Goal: Task Accomplishment & Management: Complete application form

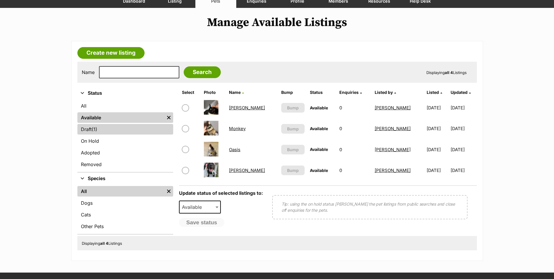
click at [121, 134] on link "Draft (1) Items" at bounding box center [125, 129] width 96 height 11
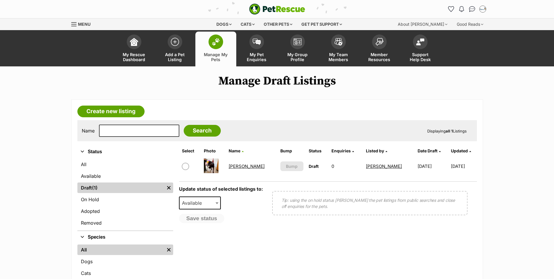
click at [240, 166] on link "Oates" at bounding box center [247, 166] width 36 height 6
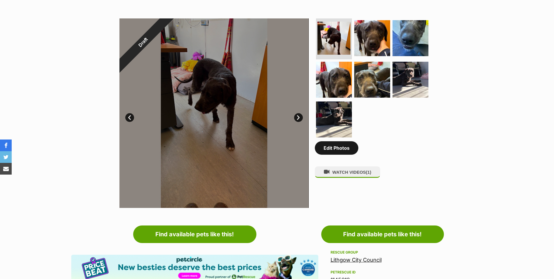
click at [339, 152] on link "Edit Photos" at bounding box center [337, 147] width 44 height 13
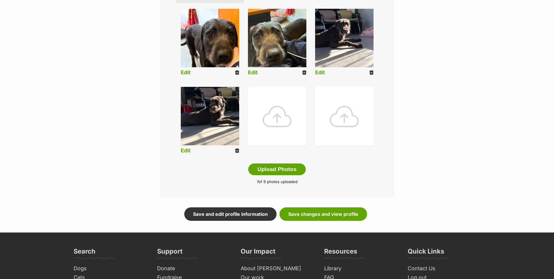
scroll to position [234, 0]
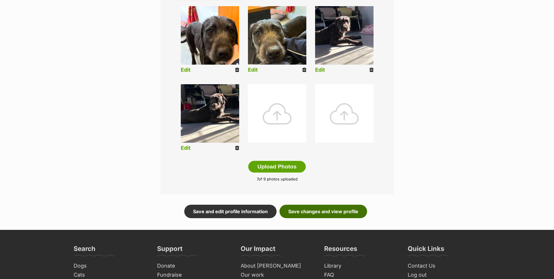
click at [311, 212] on link "Save changes and view profile" at bounding box center [324, 211] width 88 height 13
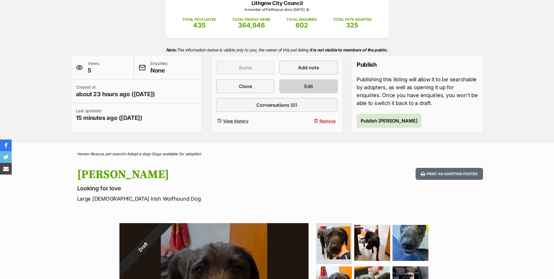
click at [325, 86] on link "Edit" at bounding box center [308, 86] width 58 height 14
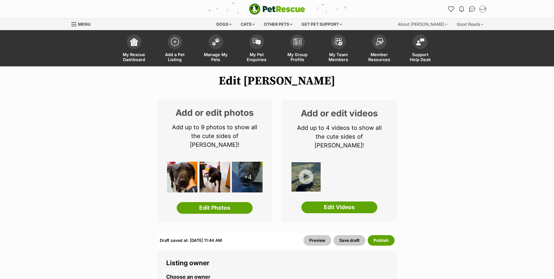
scroll to position [58, 0]
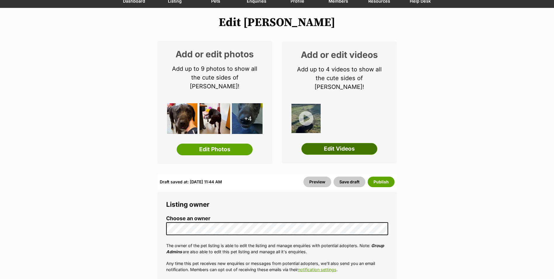
click at [347, 143] on link "Edit Videos" at bounding box center [340, 149] width 76 height 12
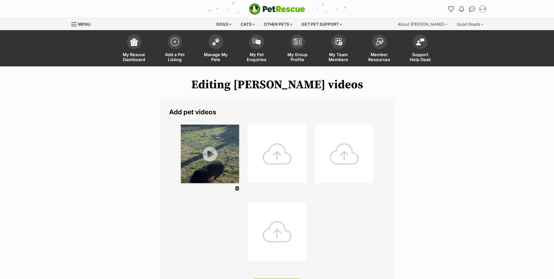
click at [277, 129] on div at bounding box center [277, 153] width 58 height 58
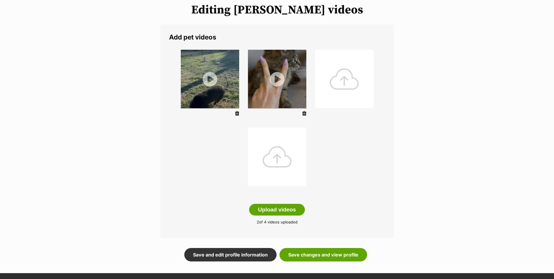
scroll to position [88, 0]
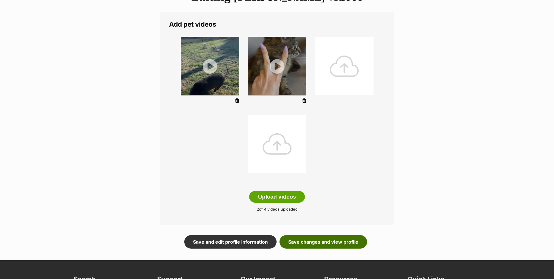
click at [321, 241] on link "Save changes and view profile" at bounding box center [324, 241] width 88 height 13
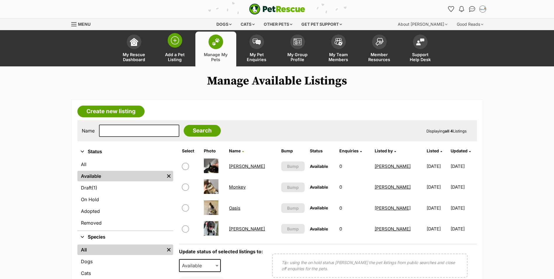
click at [174, 44] on img at bounding box center [175, 40] width 8 height 8
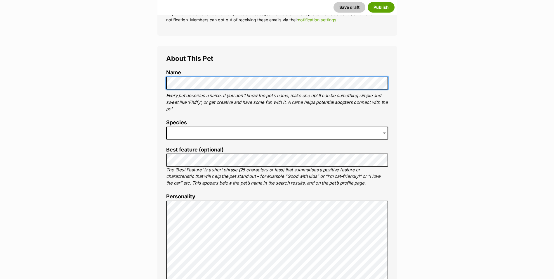
scroll to position [175, 0]
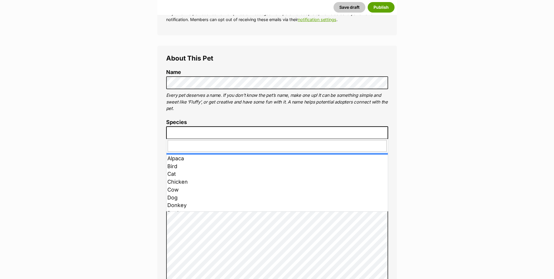
click at [210, 132] on span at bounding box center [277, 132] width 222 height 13
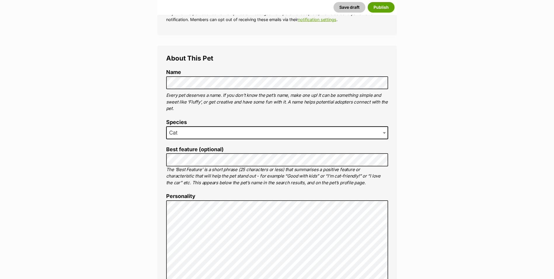
click at [192, 136] on span "Cat" at bounding box center [277, 132] width 222 height 13
click at [189, 134] on span "Cat" at bounding box center [277, 132] width 222 height 13
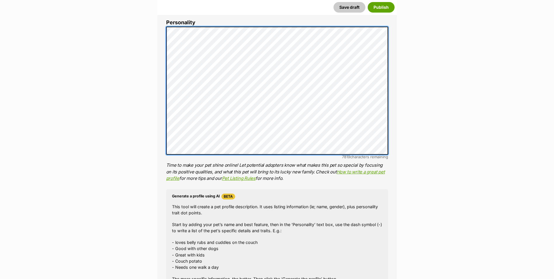
scroll to position [351, 0]
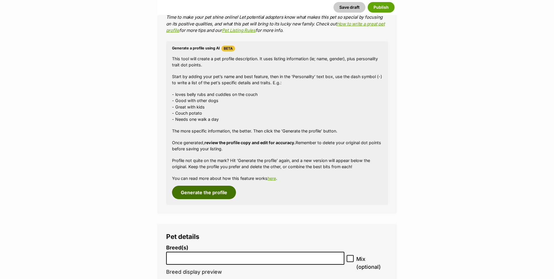
click at [196, 186] on button "Generate the profile" at bounding box center [204, 192] width 64 height 13
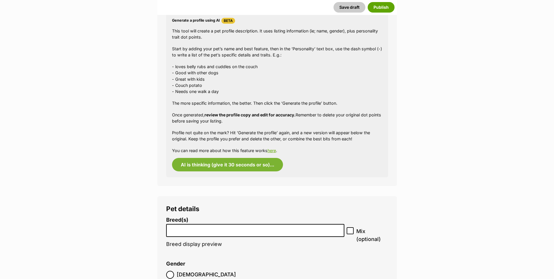
scroll to position [555, 0]
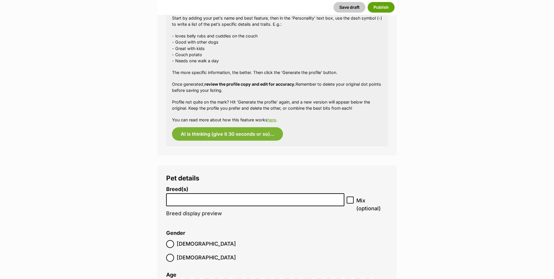
click at [178, 195] on input "search" at bounding box center [255, 198] width 174 height 6
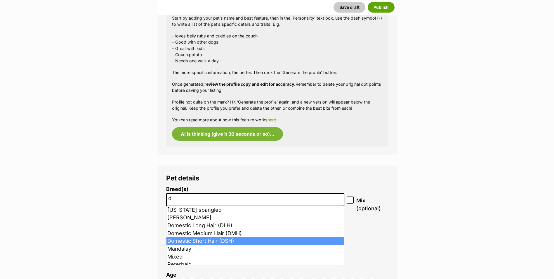
type input "d"
select select "252102"
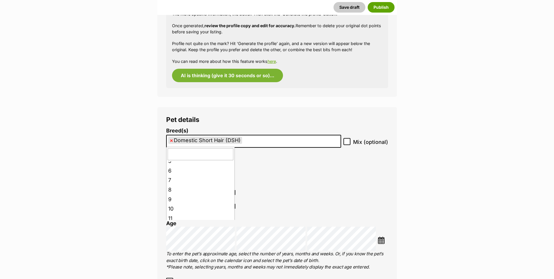
scroll to position [58, 0]
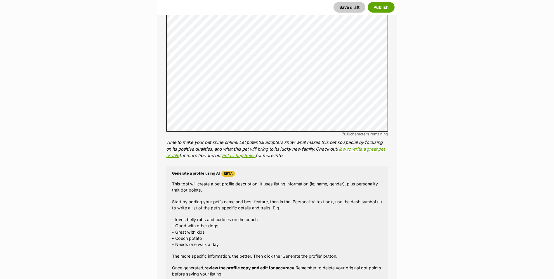
scroll to position [350, 0]
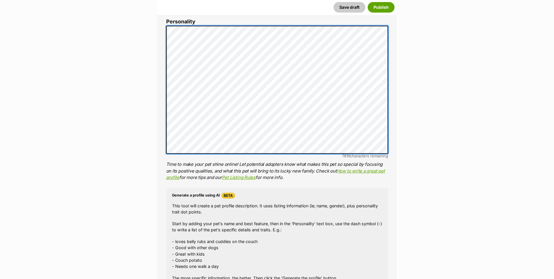
click at [173, 25] on li "Personality 6992 characters remaining Time to make your pet shine online! Let p…" at bounding box center [277, 100] width 222 height 162
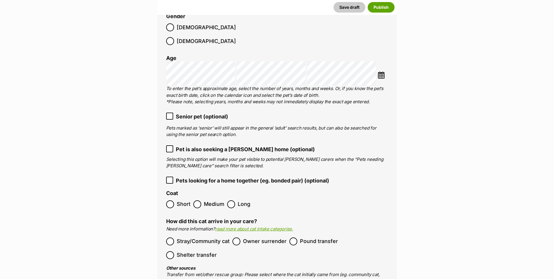
scroll to position [817, 0]
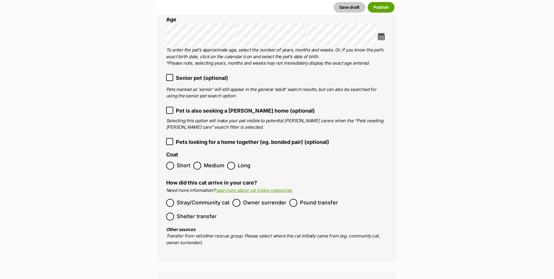
click at [187, 74] on span "Senior pet (optional)" at bounding box center [202, 78] width 52 height 8
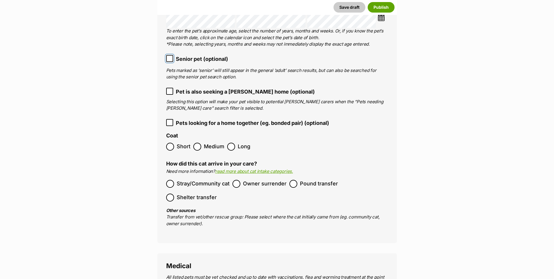
scroll to position [847, 0]
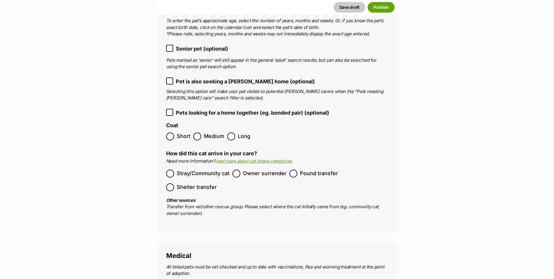
click at [176, 132] on label "Short" at bounding box center [178, 136] width 24 height 8
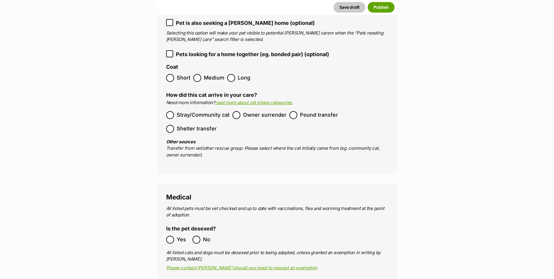
click at [178, 111] on span "Stray/Community cat" at bounding box center [203, 115] width 53 height 8
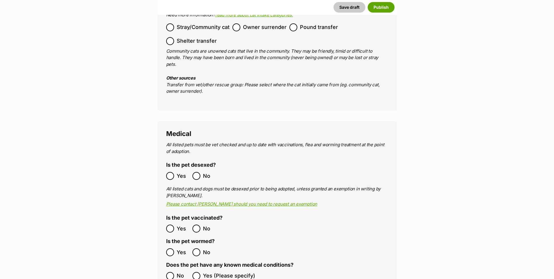
click at [177, 172] on span "Yes" at bounding box center [183, 176] width 13 height 8
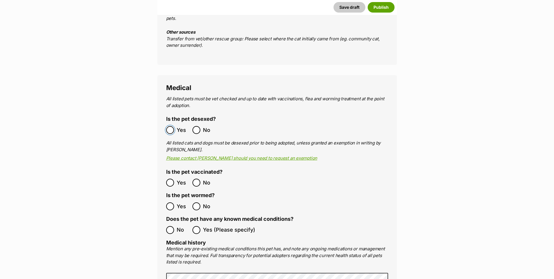
scroll to position [1080, 0]
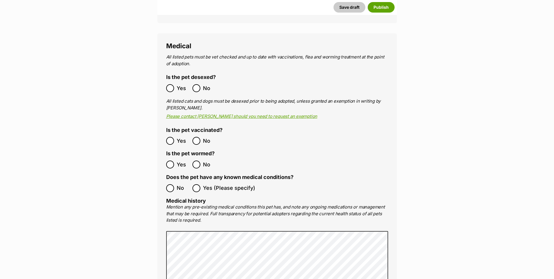
click at [175, 137] on label "Yes" at bounding box center [177, 141] width 23 height 8
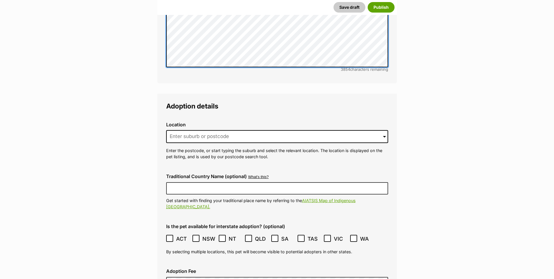
scroll to position [1372, 0]
click at [198, 129] on input at bounding box center [277, 135] width 222 height 13
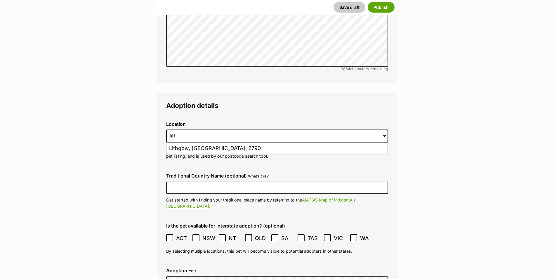
click at [197, 142] on ul "Lithgow, New South Wales, 2790" at bounding box center [277, 148] width 222 height 12
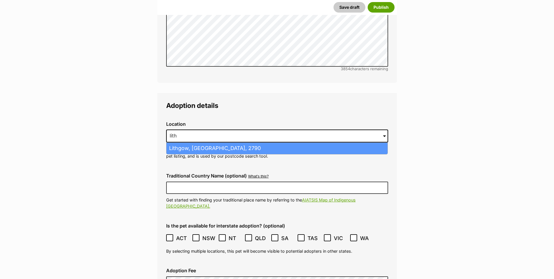
click at [201, 143] on li "Lithgow, New South Wales, 2790" at bounding box center [277, 148] width 221 height 11
type input "Lithgow, New South Wales, 2790"
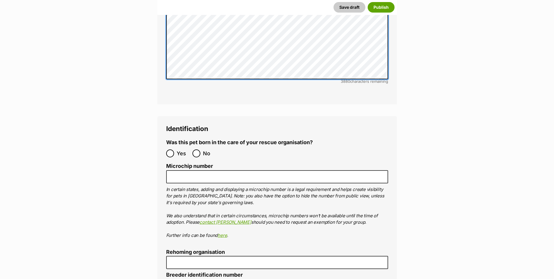
scroll to position [1928, 0]
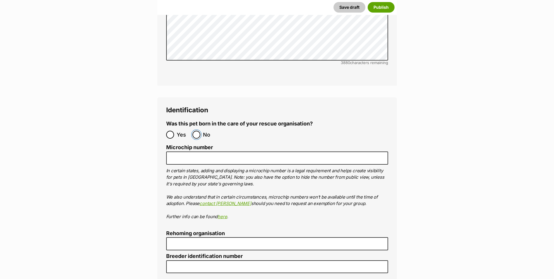
click at [198, 131] on input "No" at bounding box center [197, 135] width 8 height 8
radio input "true"
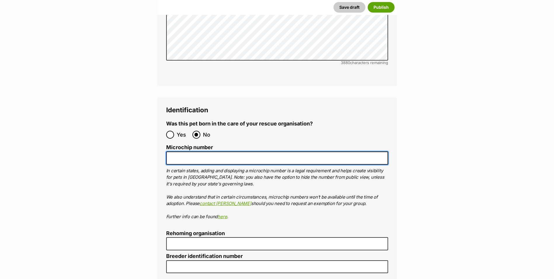
click at [199, 151] on input "Microchip number" at bounding box center [277, 157] width 222 height 13
click at [196, 151] on input "Microchip number" at bounding box center [277, 157] width 222 height 13
paste input "900032001894941"
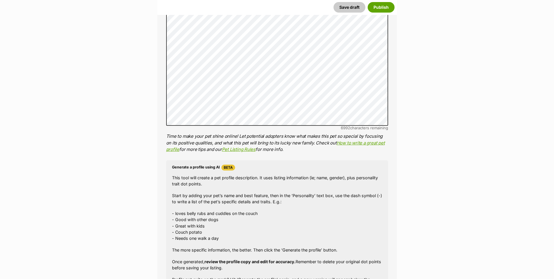
scroll to position [350, 0]
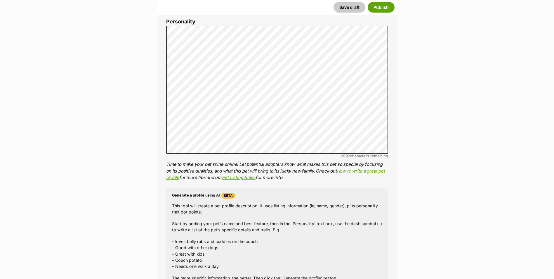
type input "900032001894941"
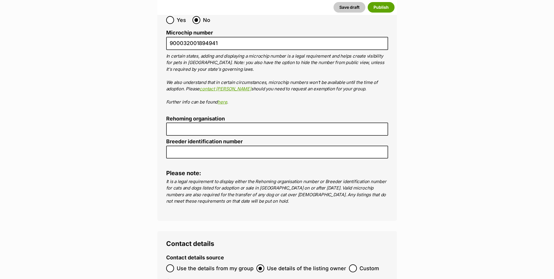
scroll to position [2045, 0]
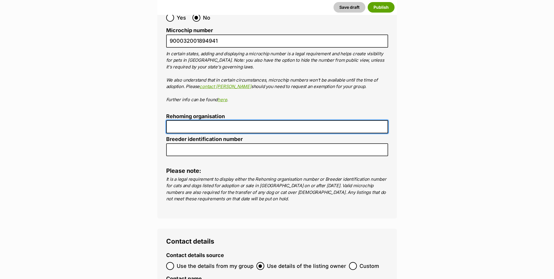
click at [195, 120] on input "Rehoming organisation" at bounding box center [277, 126] width 222 height 13
type input "R251000163"
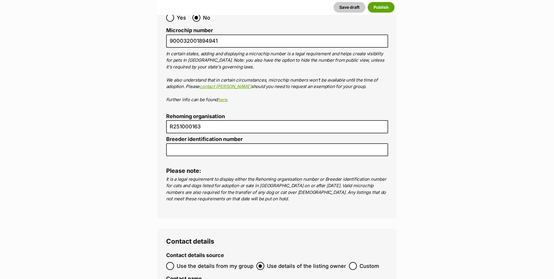
type input "Australia"
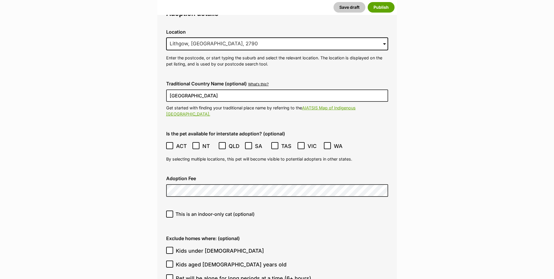
scroll to position [1402, 0]
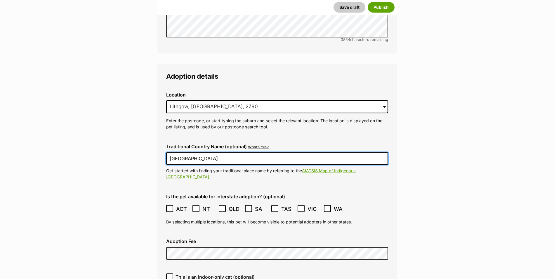
drag, startPoint x: 173, startPoint y: 135, endPoint x: 156, endPoint y: 135, distance: 17.5
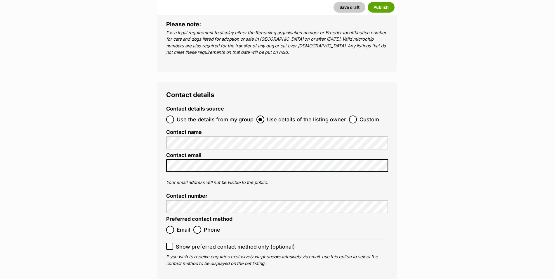
scroll to position [2191, 0]
click at [349, 116] on input "Custom" at bounding box center [353, 120] width 8 height 8
radio input "true"
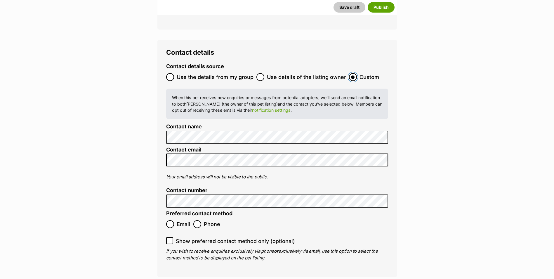
scroll to position [2278, 0]
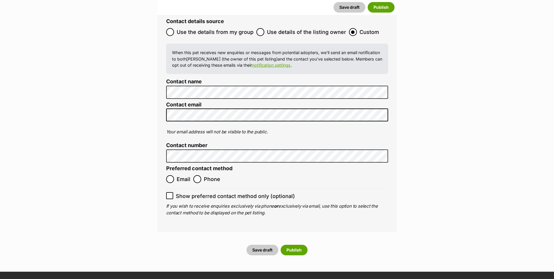
type input "Australia"
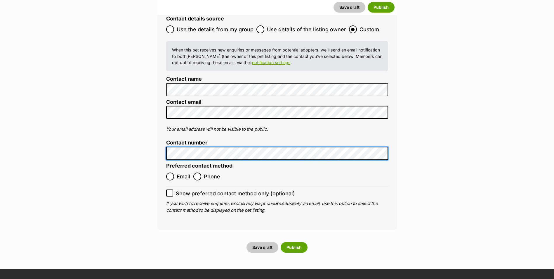
scroll to position [2337, 0]
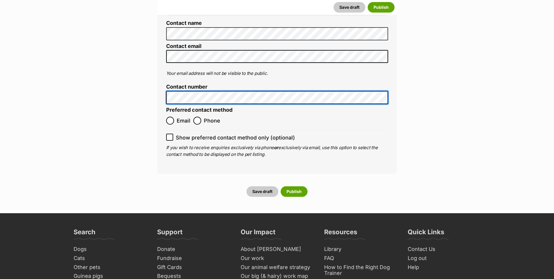
click at [177, 117] on span "Email" at bounding box center [184, 121] width 14 height 8
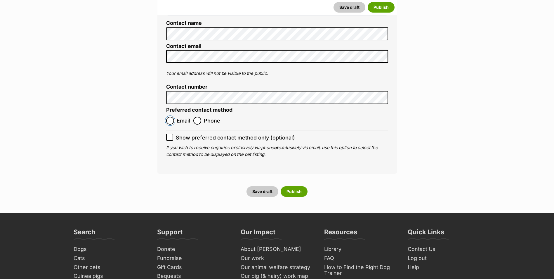
click at [174, 117] on input "Email" at bounding box center [170, 121] width 8 height 8
radio input "true"
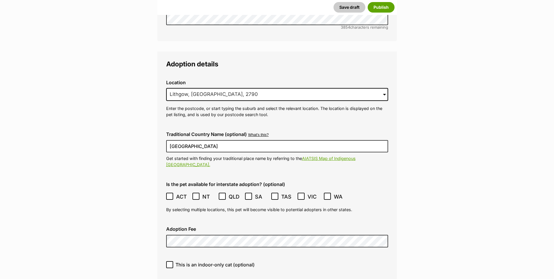
scroll to position [1431, 0]
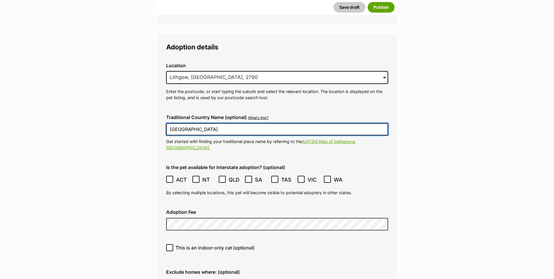
drag, startPoint x: 215, startPoint y: 108, endPoint x: 165, endPoint y: 109, distance: 49.4
click at [165, 110] on div "Traditional Country Name (optional) What's this? We recognise that Australia al…" at bounding box center [277, 133] width 231 height 46
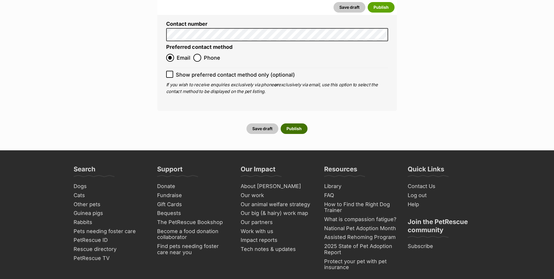
scroll to position [2366, 0]
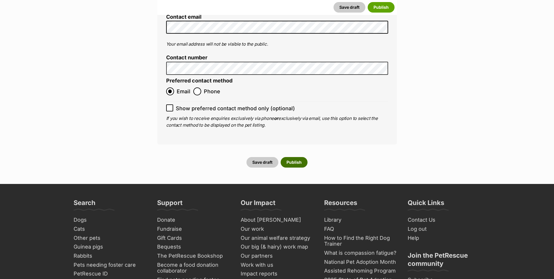
click at [296, 157] on button "Publish" at bounding box center [294, 162] width 27 height 11
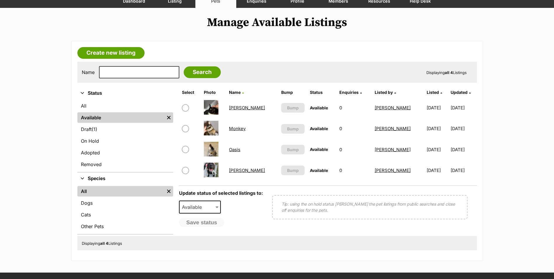
click at [240, 108] on link "McVie" at bounding box center [247, 108] width 36 height 6
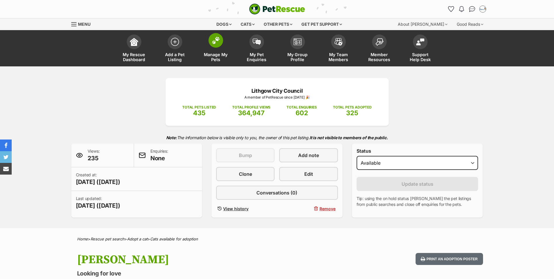
click at [216, 42] on img at bounding box center [216, 41] width 8 height 8
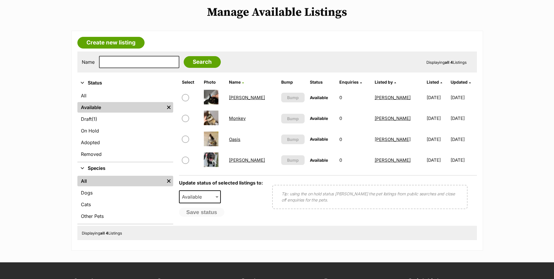
scroll to position [58, 0]
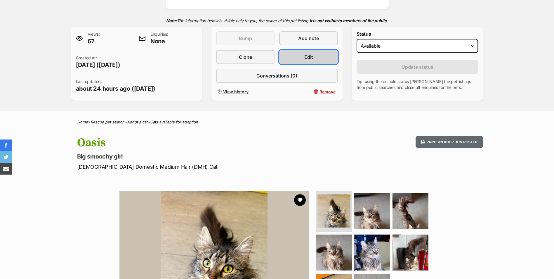
click at [309, 58] on span "Edit" at bounding box center [308, 56] width 9 height 7
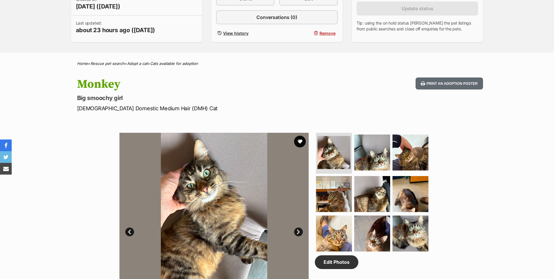
scroll to position [146, 0]
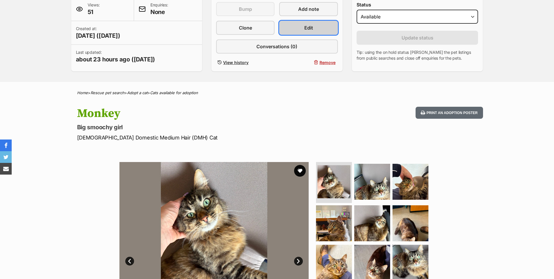
click at [317, 28] on link "Edit" at bounding box center [308, 28] width 58 height 14
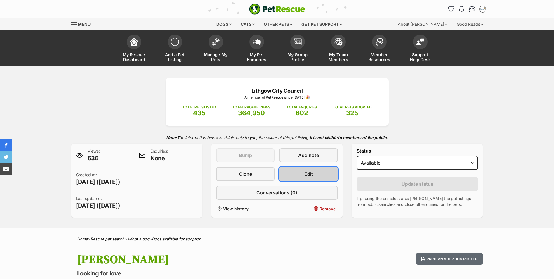
click at [314, 174] on link "Edit" at bounding box center [308, 174] width 58 height 14
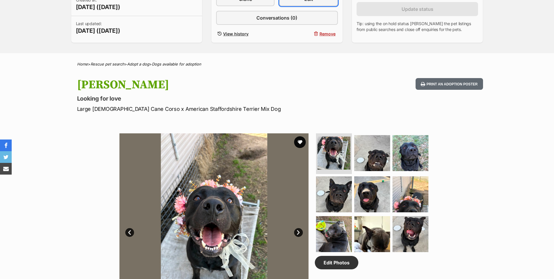
scroll to position [292, 0]
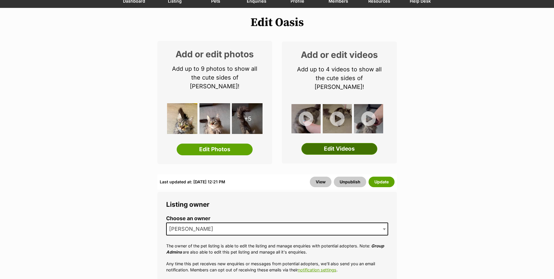
click at [342, 143] on link "Edit Videos" at bounding box center [340, 149] width 76 height 12
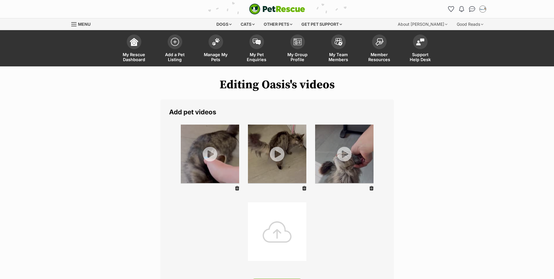
click at [284, 236] on div at bounding box center [277, 231] width 58 height 58
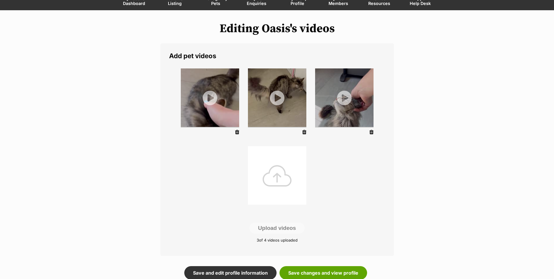
scroll to position [58, 0]
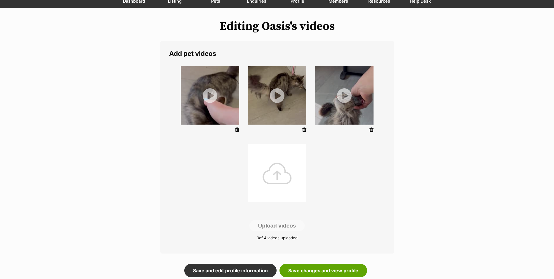
click at [281, 167] on div at bounding box center [277, 173] width 58 height 58
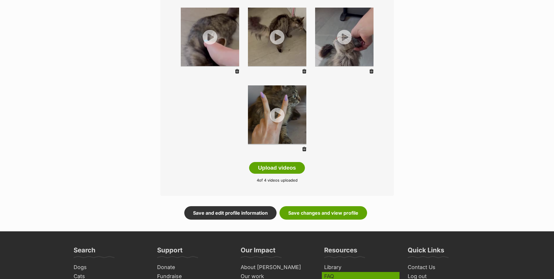
scroll to position [88, 0]
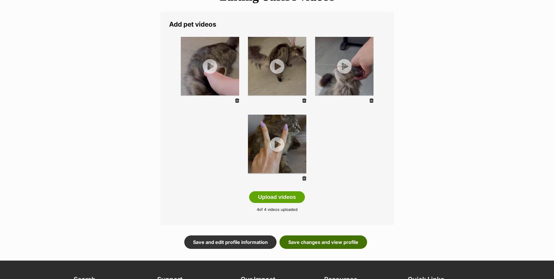
click at [315, 245] on link "Save changes and view profile" at bounding box center [324, 241] width 88 height 13
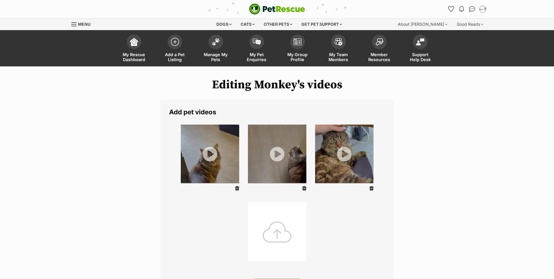
click at [279, 228] on div at bounding box center [277, 231] width 58 height 58
click at [284, 216] on div at bounding box center [277, 231] width 58 height 58
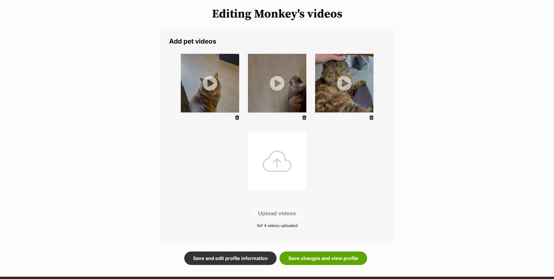
scroll to position [88, 0]
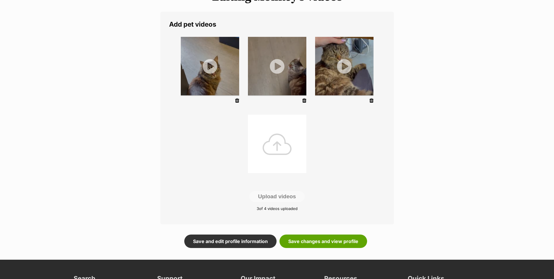
click at [277, 152] on div at bounding box center [277, 144] width 58 height 58
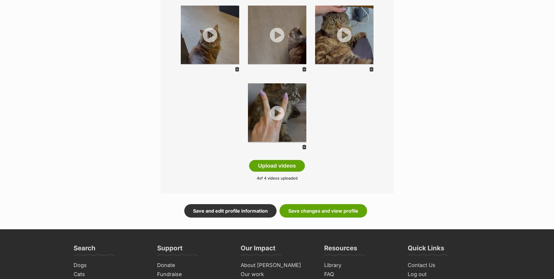
scroll to position [146, 0]
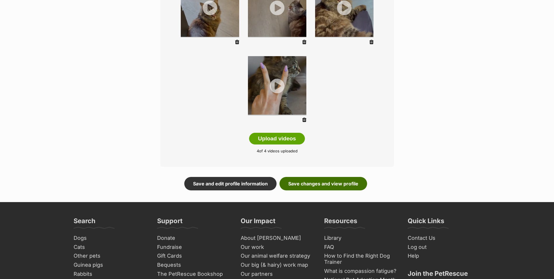
click at [324, 182] on link "Save changes and view profile" at bounding box center [324, 183] width 88 height 13
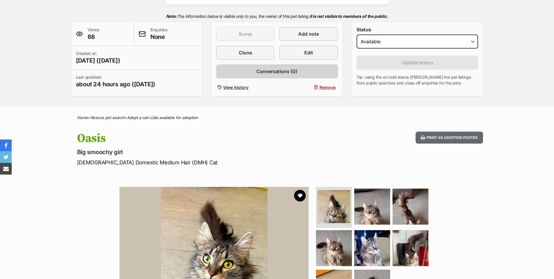
scroll to position [117, 0]
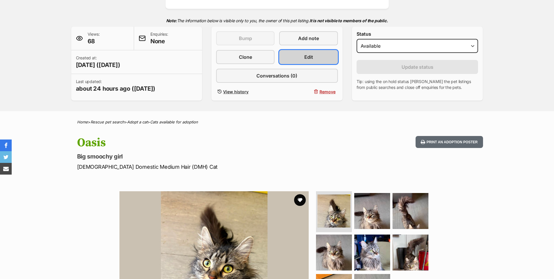
click at [317, 60] on link "Edit" at bounding box center [308, 57] width 58 height 14
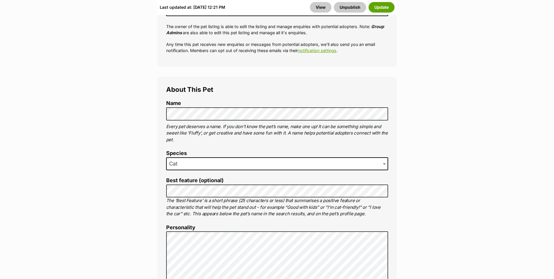
scroll to position [292, 0]
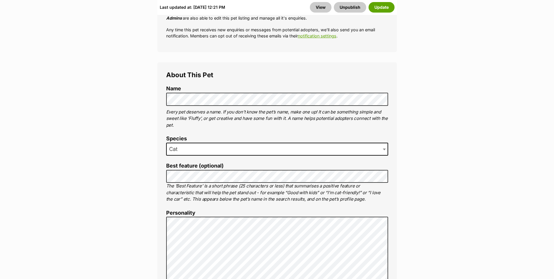
click at [382, 0] on div "Last updated at: [DATE] 12:21 PM View Unpublish Update" at bounding box center [277, 7] width 240 height 15
click at [387, 8] on button "Update" at bounding box center [382, 7] width 26 height 11
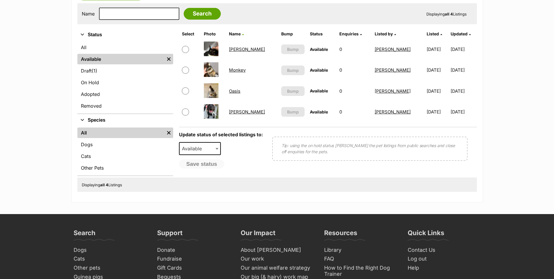
drag, startPoint x: 0, startPoint y: 0, endPoint x: 239, endPoint y: 110, distance: 263.2
click at [239, 110] on link "[PERSON_NAME]" at bounding box center [247, 112] width 36 height 6
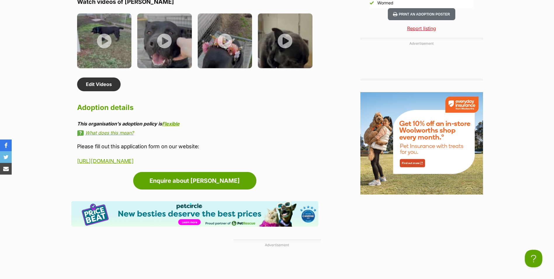
drag, startPoint x: 243, startPoint y: 147, endPoint x: 74, endPoint y: 131, distance: 170.2
copy div "Please fill out this application form on our website: https://council.lithgow.c…"
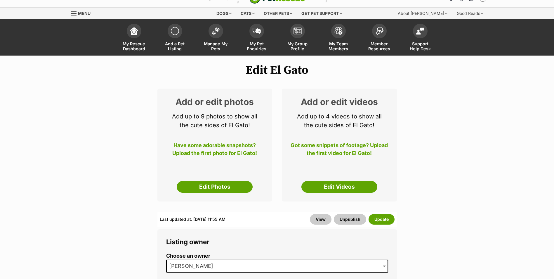
scroll to position [88, 0]
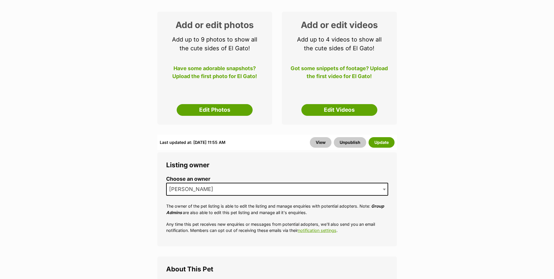
click at [214, 102] on div "Add or edit photos Add up to 9 photos to show all the cute sides of El Gato! Ha…" at bounding box center [214, 68] width 115 height 113
click at [214, 107] on link "Edit Photos" at bounding box center [215, 110] width 76 height 12
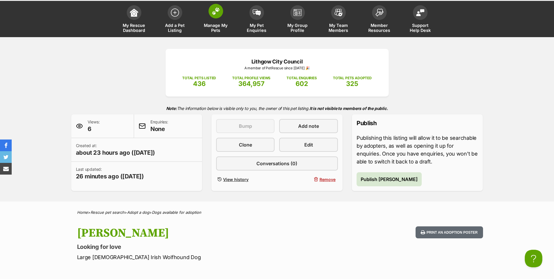
click at [222, 14] on link "Manage My Pets" at bounding box center [215, 19] width 41 height 35
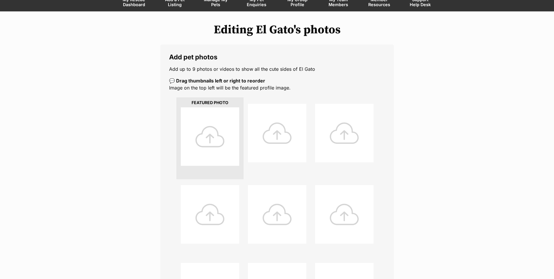
scroll to position [88, 0]
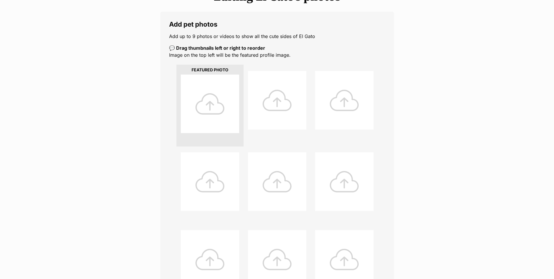
click at [205, 96] on div at bounding box center [210, 104] width 58 height 58
click at [201, 107] on div at bounding box center [210, 104] width 58 height 58
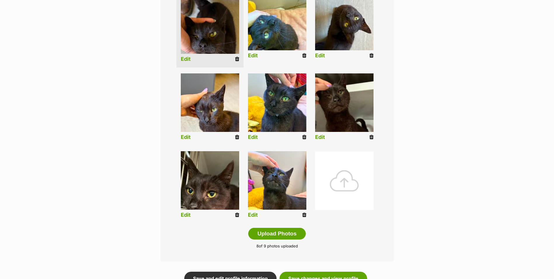
scroll to position [175, 0]
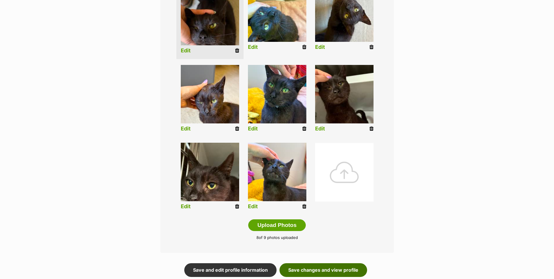
click at [312, 271] on link "Save changes and view profile" at bounding box center [324, 269] width 88 height 13
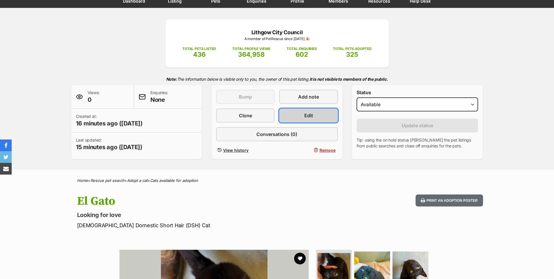
click at [321, 114] on link "Edit" at bounding box center [308, 115] width 58 height 14
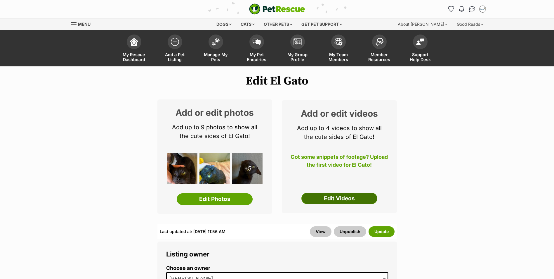
click at [329, 201] on link "Edit Videos" at bounding box center [340, 199] width 76 height 12
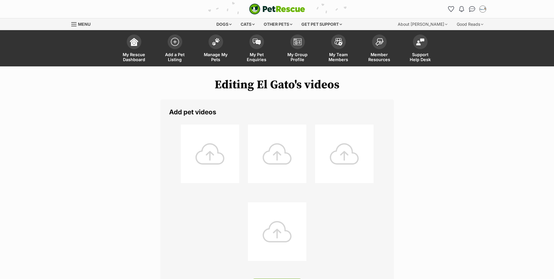
click at [236, 148] on div at bounding box center [210, 153] width 58 height 58
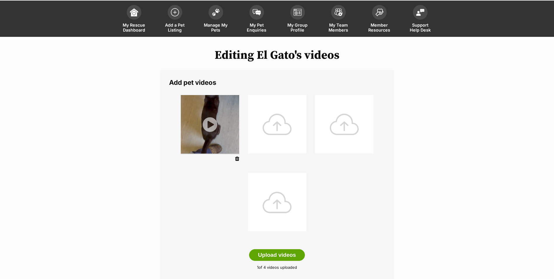
scroll to position [29, 0]
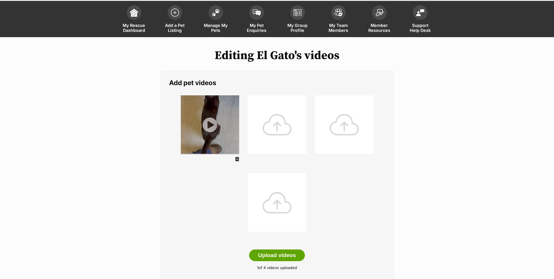
click at [319, 226] on ul at bounding box center [277, 169] width 216 height 156
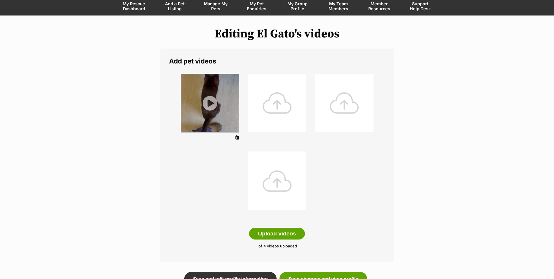
scroll to position [88, 0]
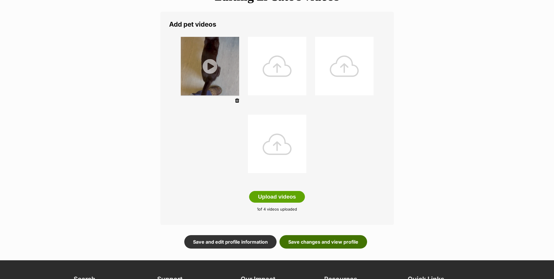
click at [331, 240] on link "Save changes and view profile" at bounding box center [324, 241] width 88 height 13
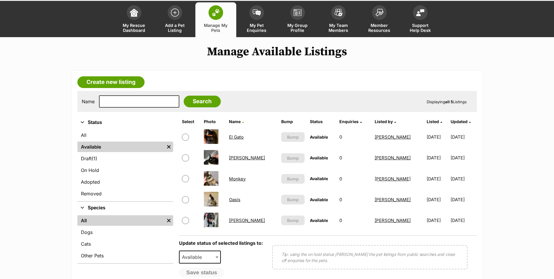
click at [239, 136] on link "El Gato" at bounding box center [236, 137] width 15 height 6
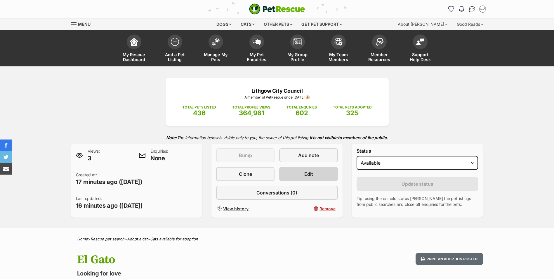
scroll to position [58, 0]
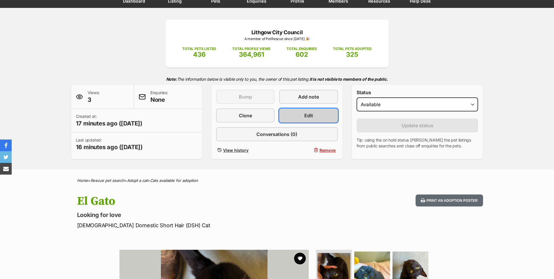
click at [314, 120] on link "Edit" at bounding box center [308, 115] width 58 height 14
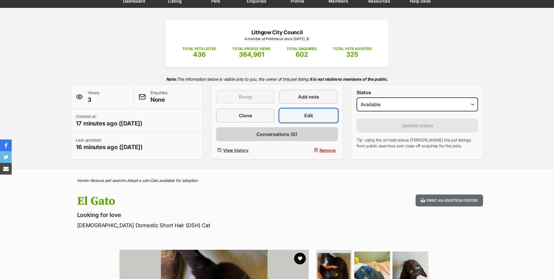
scroll to position [0, 0]
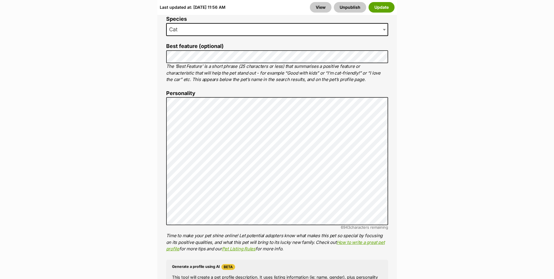
scroll to position [409, 0]
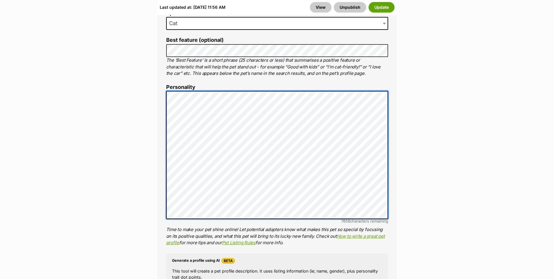
click at [166, 165] on div "About This Pet Name Henlo there, it looks like you might be using the pet name …" at bounding box center [277, 181] width 240 height 489
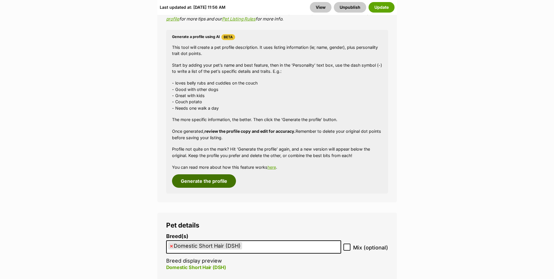
scroll to position [643, 0]
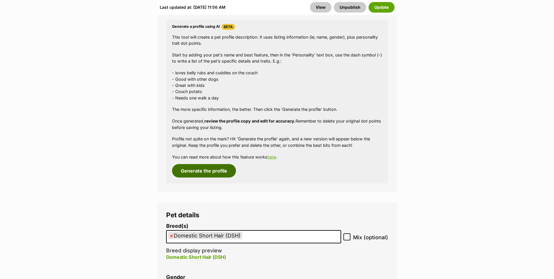
drag, startPoint x: 212, startPoint y: 169, endPoint x: 207, endPoint y: 170, distance: 6.0
click at [212, 169] on button "Generate the profile" at bounding box center [204, 170] width 64 height 13
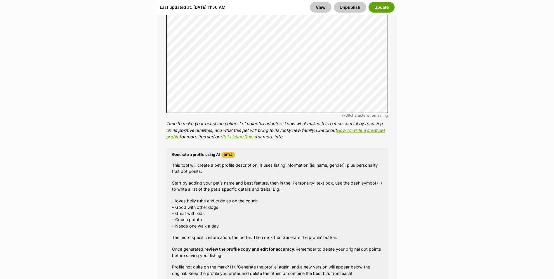
scroll to position [468, 0]
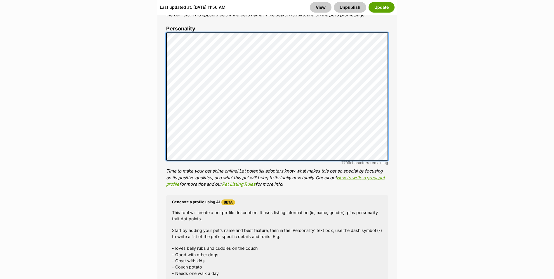
click at [174, 21] on ol "Name Henlo there, it looks like you might be using the pet name field to indica…" at bounding box center [277, 130] width 222 height 457
click at [164, 25] on div "About This Pet Name Henlo there, it looks like you might be using the pet name …" at bounding box center [277, 122] width 240 height 489
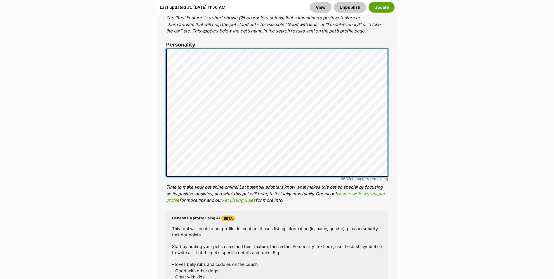
scroll to position [372, 0]
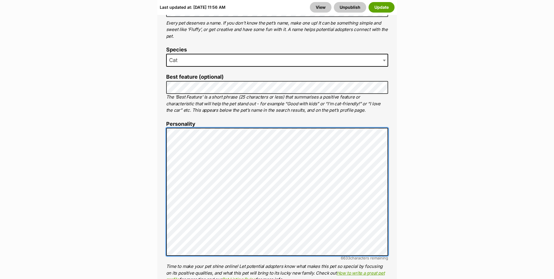
click at [162, 133] on div "About This Pet Name Henlo there, it looks like you might be using the pet name …" at bounding box center [277, 217] width 240 height 489
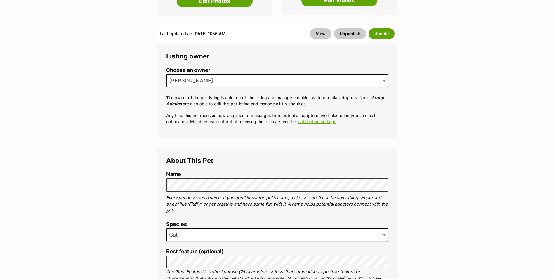
scroll to position [197, 0]
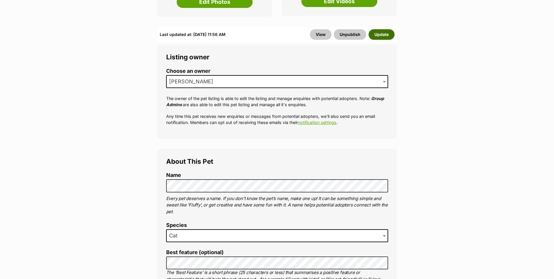
click at [378, 37] on button "Update" at bounding box center [382, 34] width 26 height 11
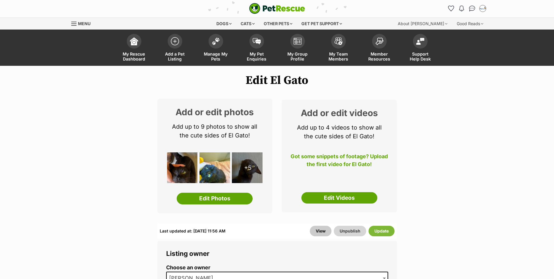
scroll to position [0, 0]
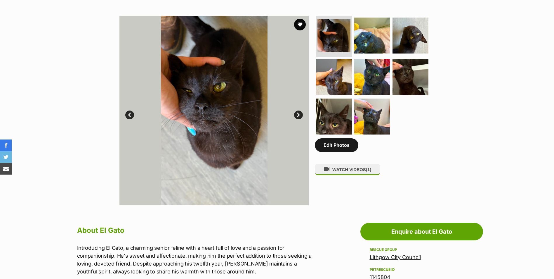
click at [342, 151] on link "Edit Photos" at bounding box center [337, 144] width 44 height 13
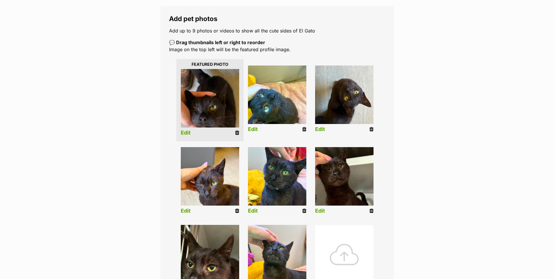
scroll to position [88, 0]
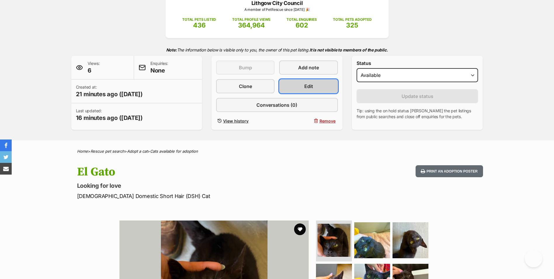
click at [305, 86] on span "Edit" at bounding box center [308, 86] width 9 height 7
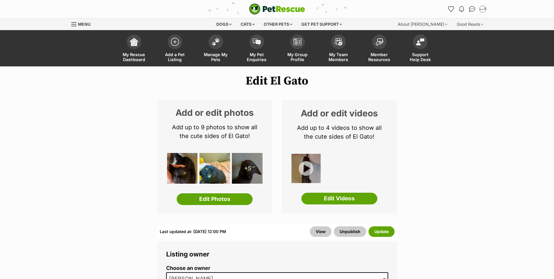
scroll to position [88, 0]
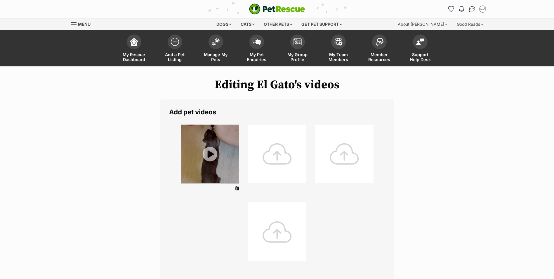
click at [272, 157] on div at bounding box center [277, 153] width 58 height 58
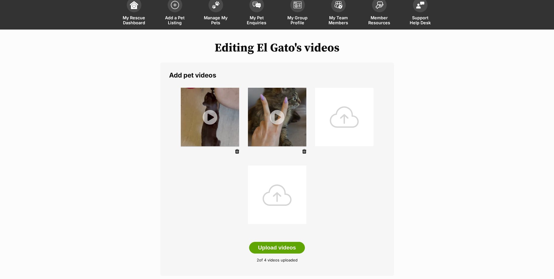
scroll to position [88, 0]
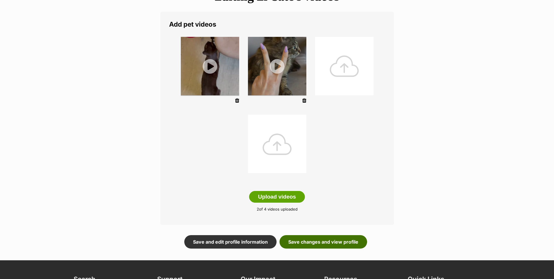
click at [332, 243] on link "Save changes and view profile" at bounding box center [324, 241] width 88 height 13
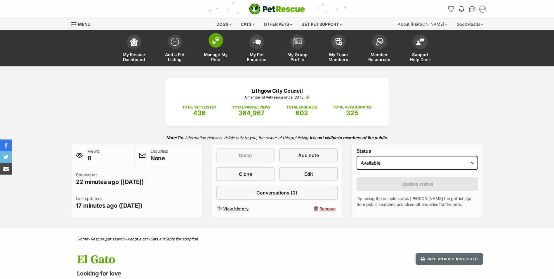
click at [217, 45] on span at bounding box center [216, 40] width 15 height 15
